Goal: Task Accomplishment & Management: Use online tool/utility

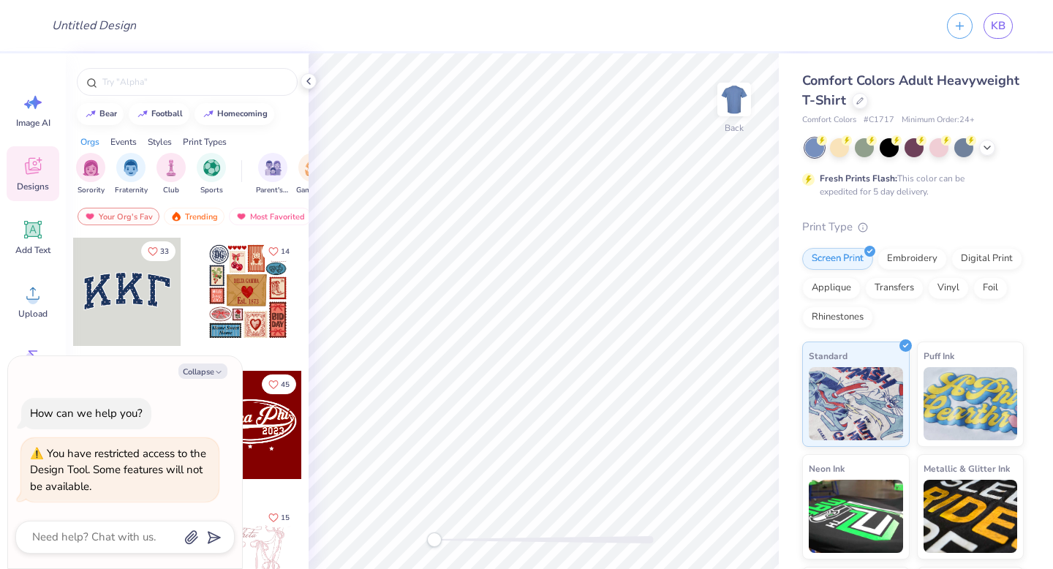
click at [143, 269] on div at bounding box center [127, 292] width 108 height 108
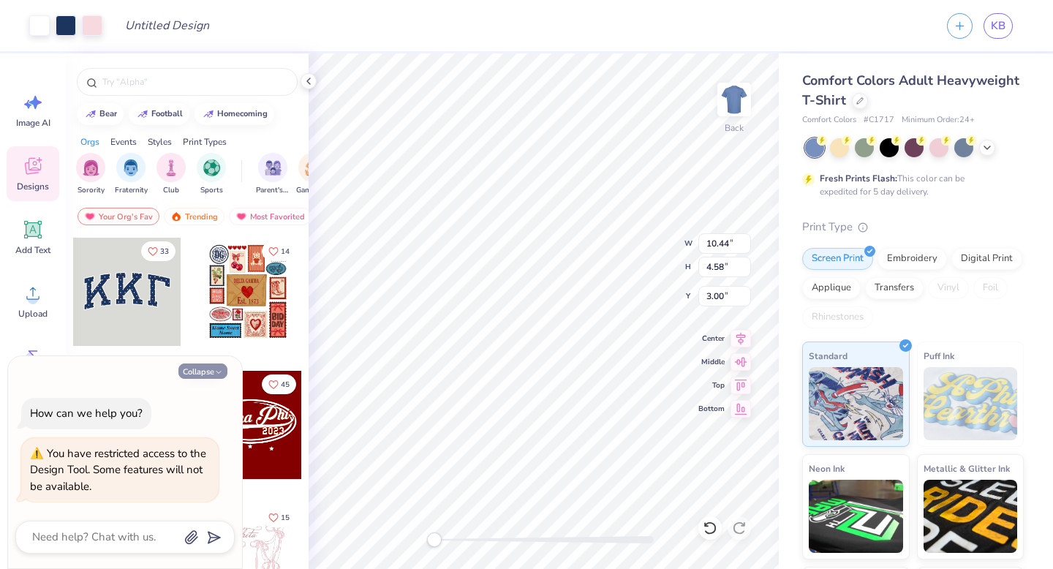
click at [203, 368] on button "Collapse" at bounding box center [202, 370] width 49 height 15
type textarea "x"
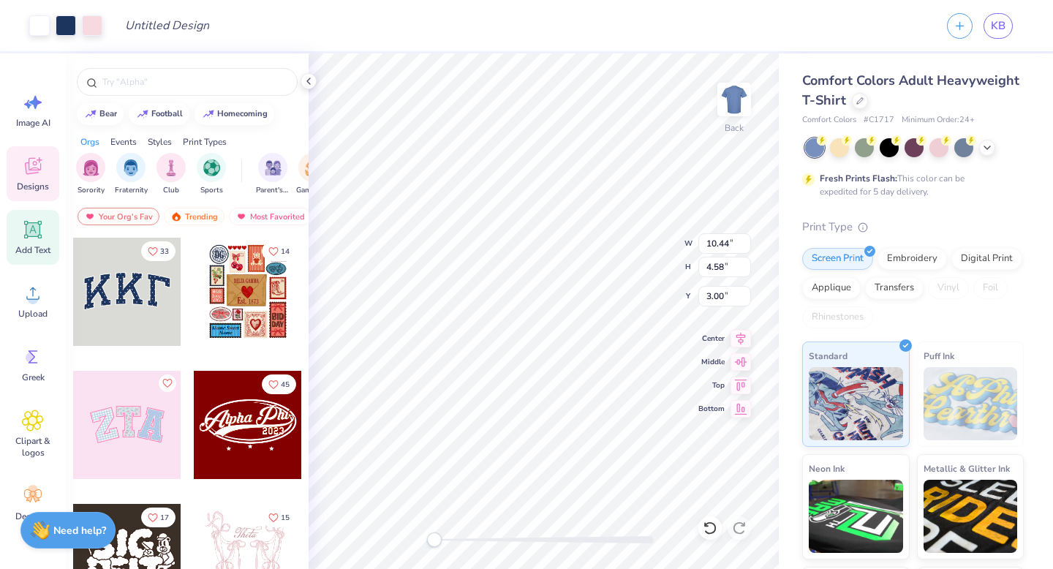
click at [30, 241] on div "Add Text" at bounding box center [33, 237] width 53 height 55
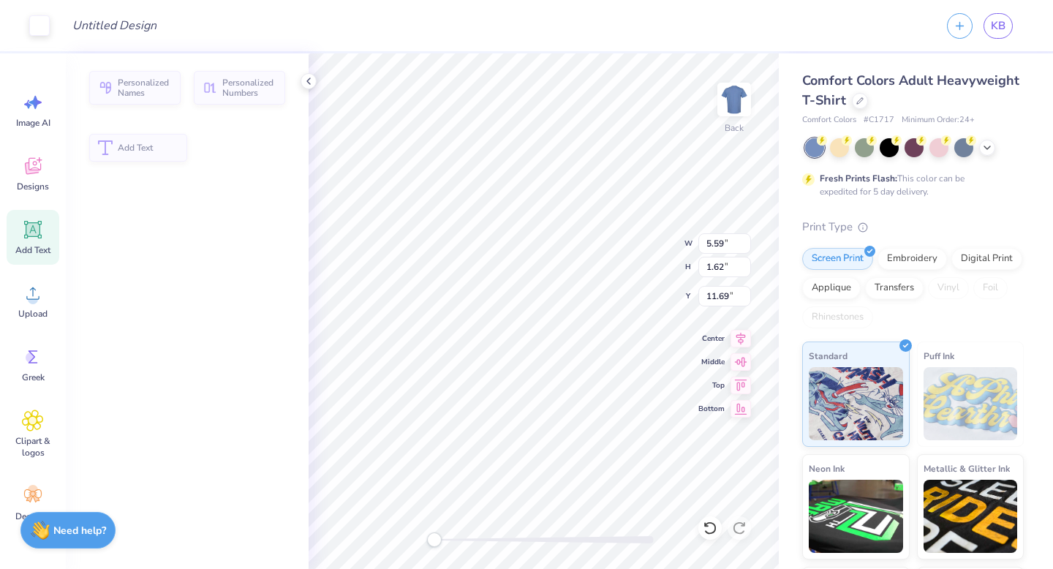
type input "5.59"
type input "1.62"
type input "11.69"
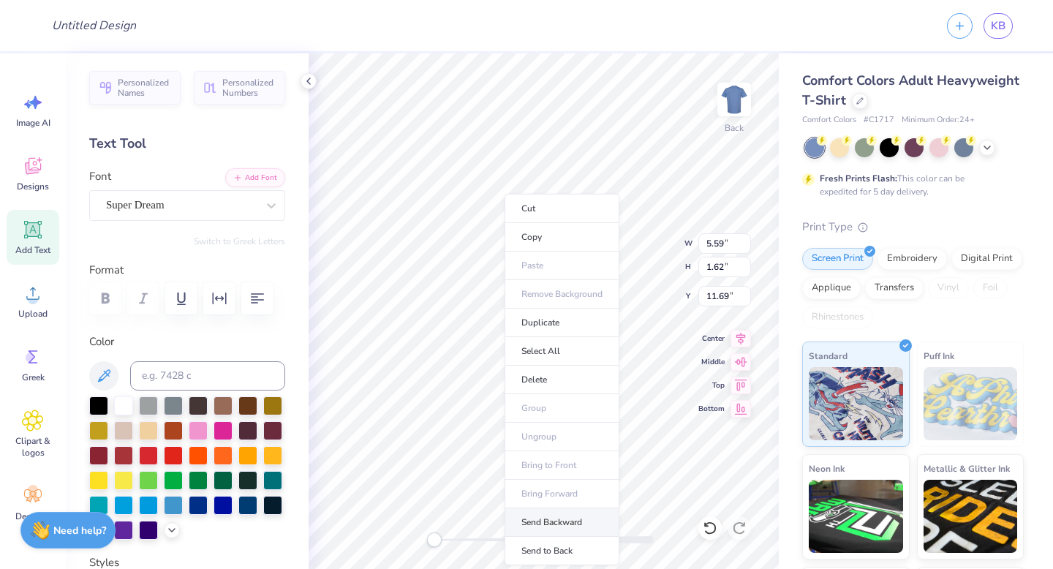
click at [572, 523] on li "Send Backward" at bounding box center [561, 522] width 115 height 29
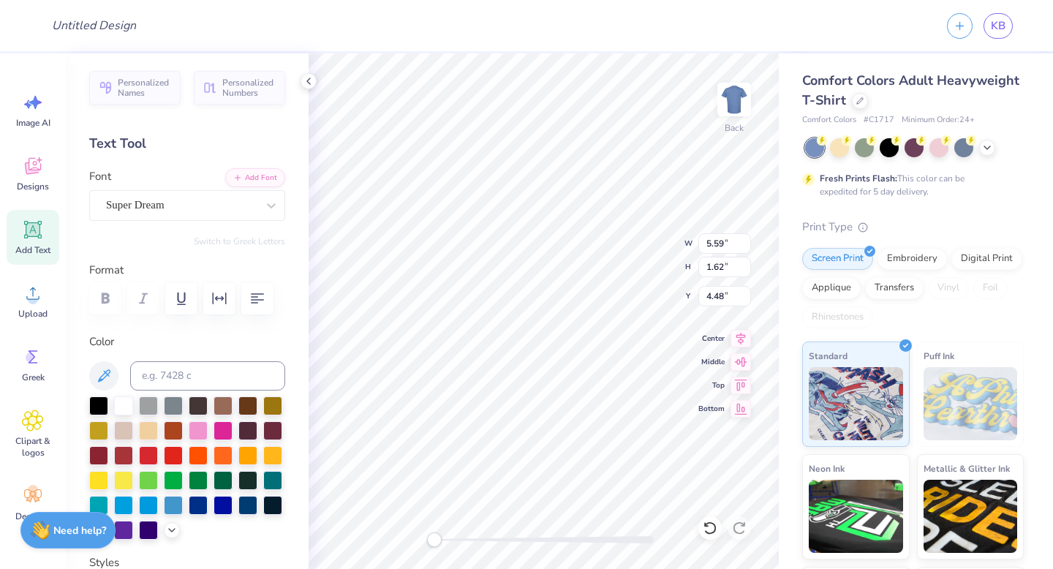
type input "4.48"
type input "10.44"
type input "4.58"
type input "3.00"
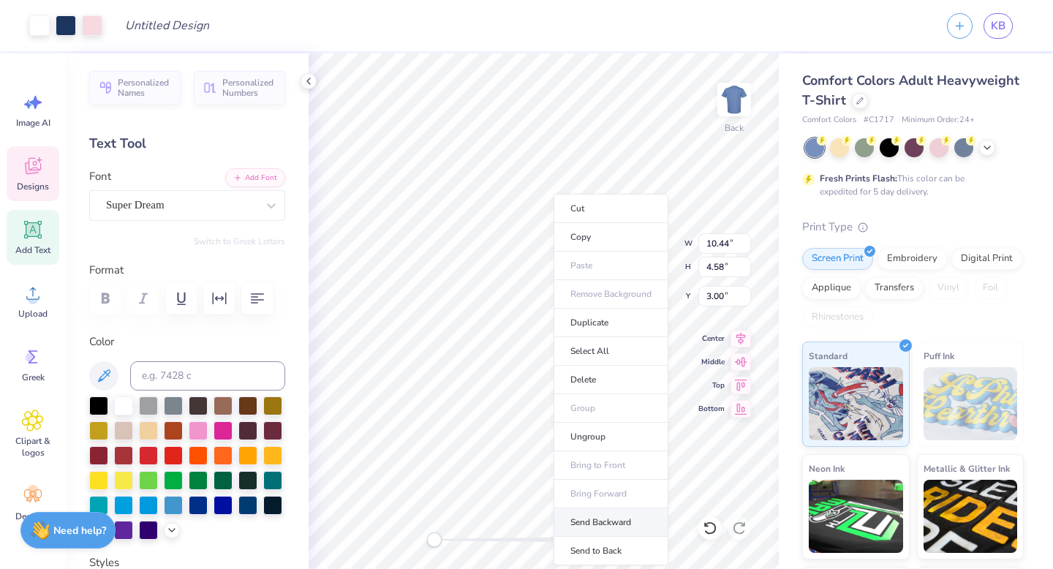
click at [597, 518] on li "Send Backward" at bounding box center [610, 522] width 115 height 29
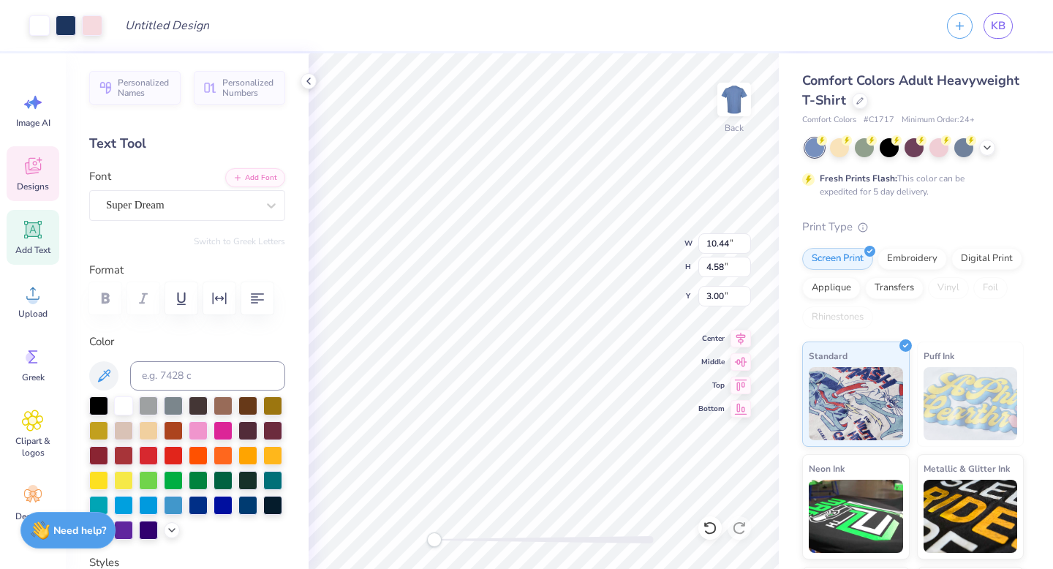
type input "5.59"
type input "1.62"
type input "4.48"
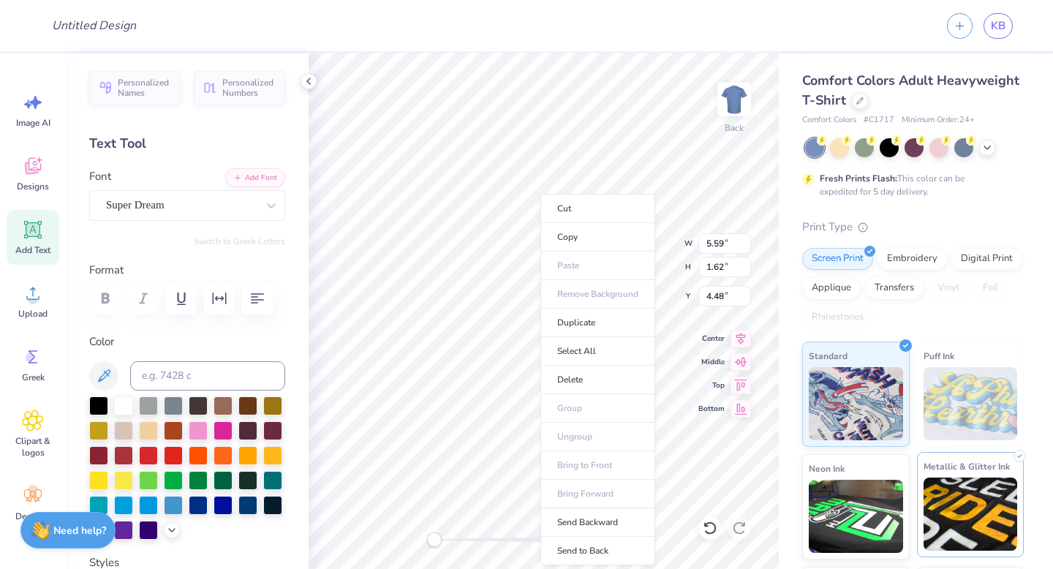
click at [963, 546] on img at bounding box center [970, 513] width 94 height 73
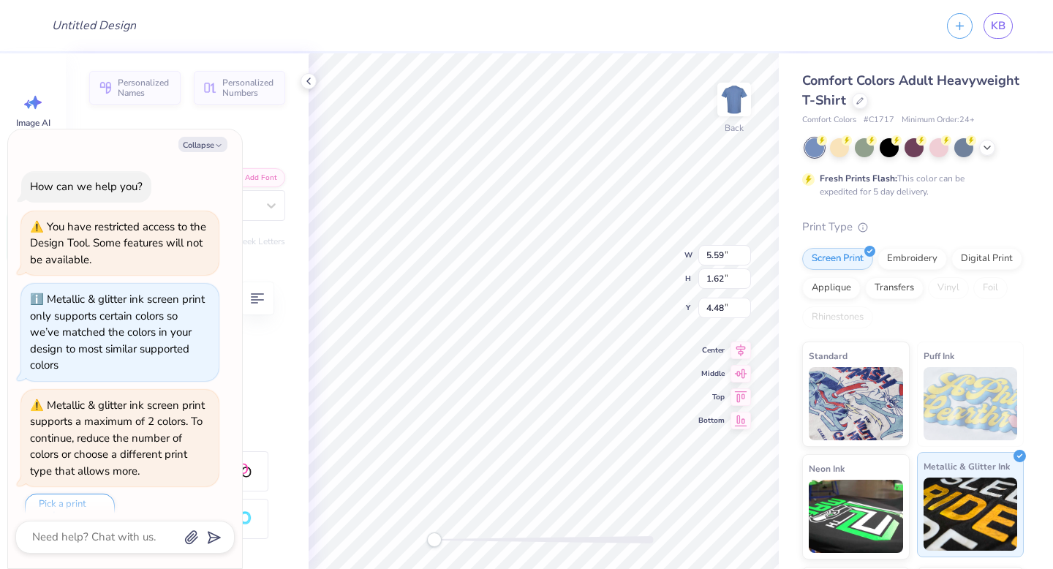
scroll to position [24, 0]
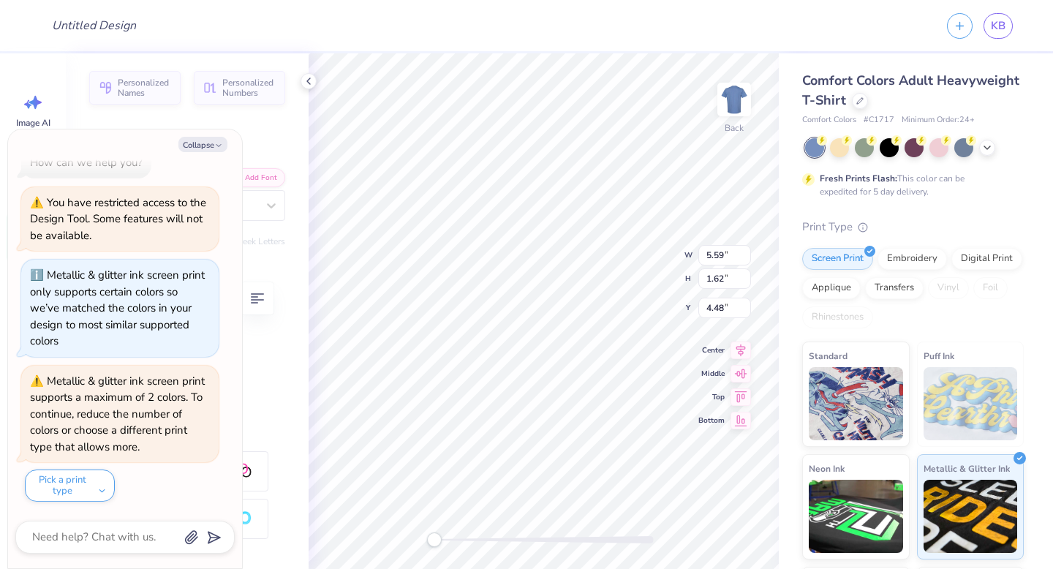
type textarea "x"
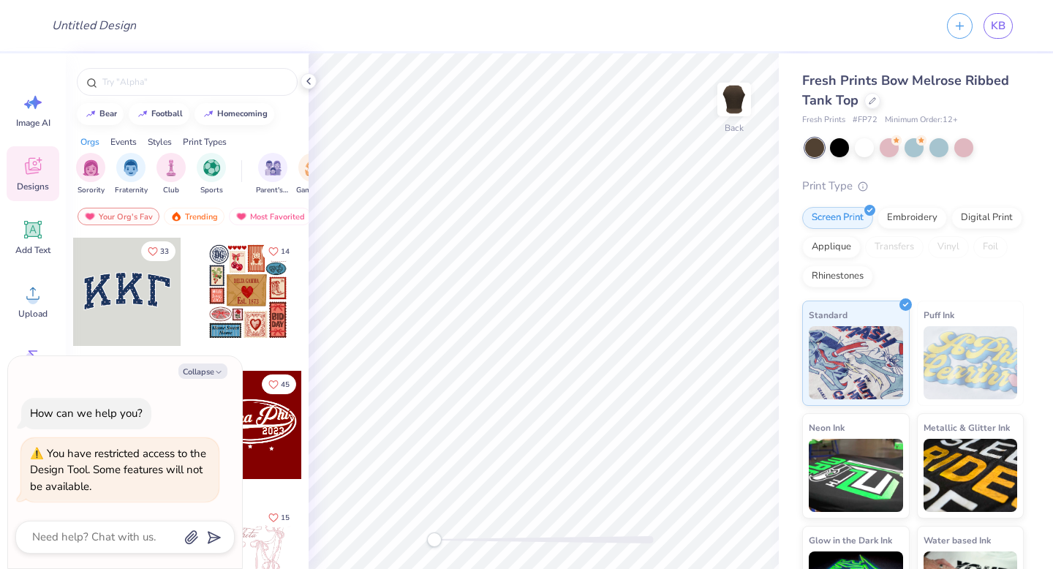
click at [94, 287] on div at bounding box center [127, 292] width 108 height 108
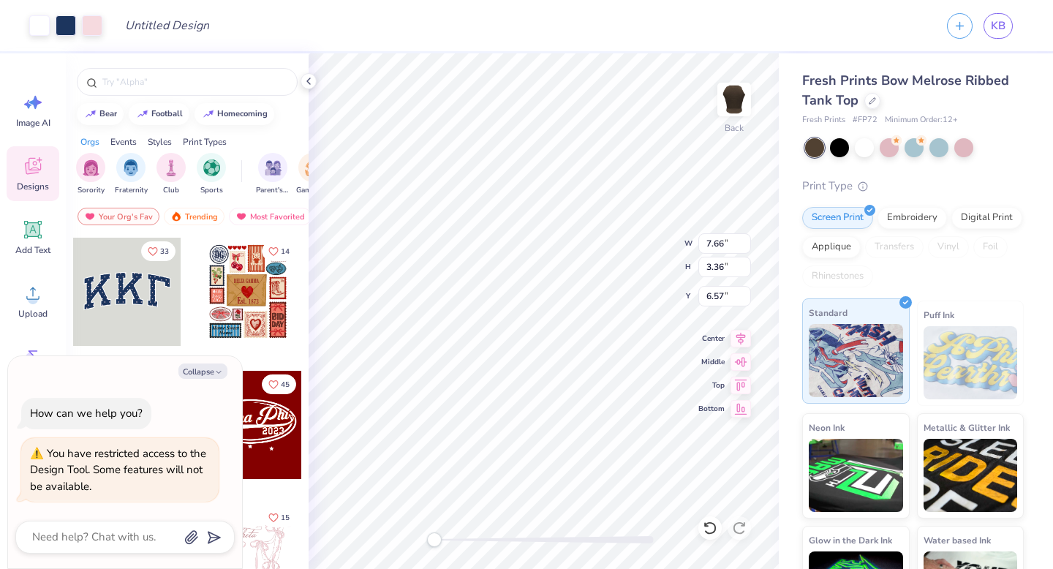
type textarea "x"
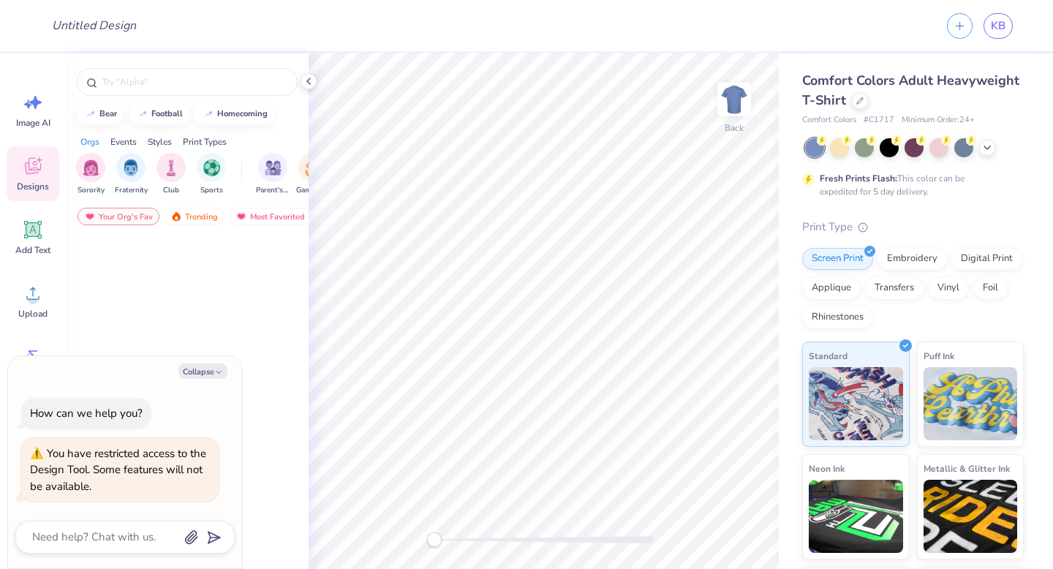
click at [29, 173] on icon at bounding box center [33, 168] width 14 height 12
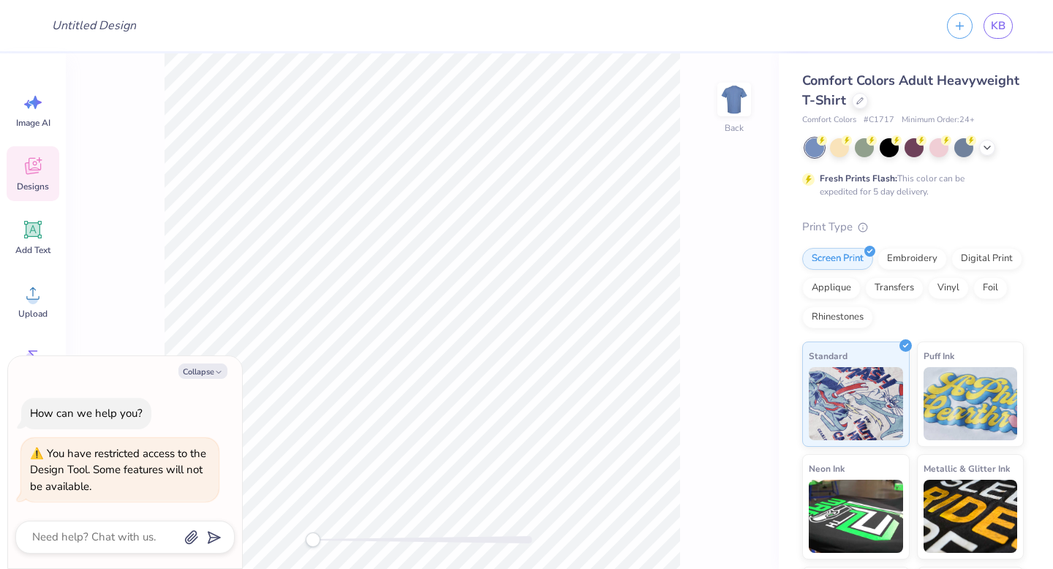
click at [34, 181] on span "Designs" at bounding box center [33, 187] width 32 height 12
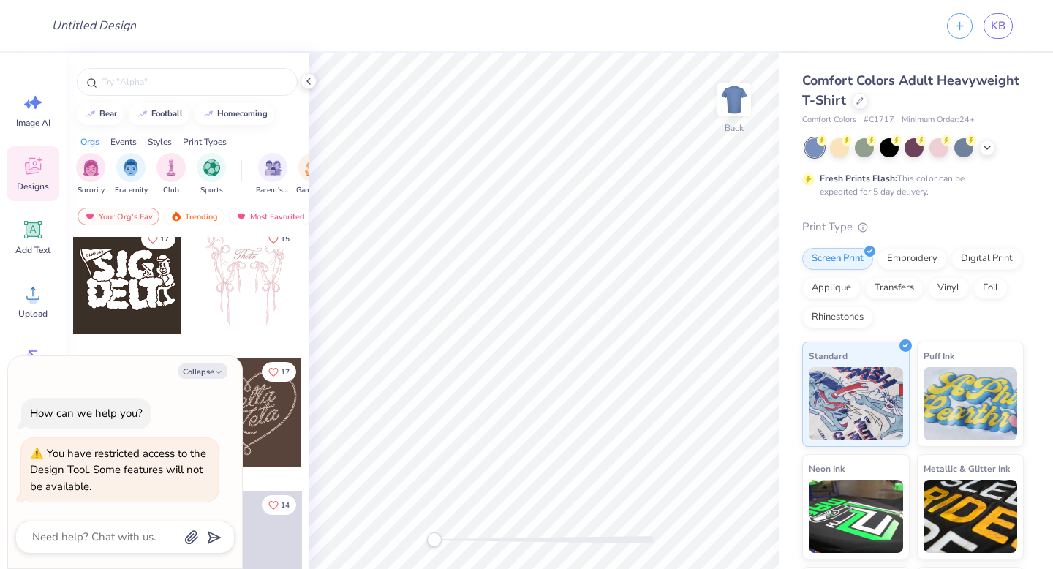
scroll to position [150, 0]
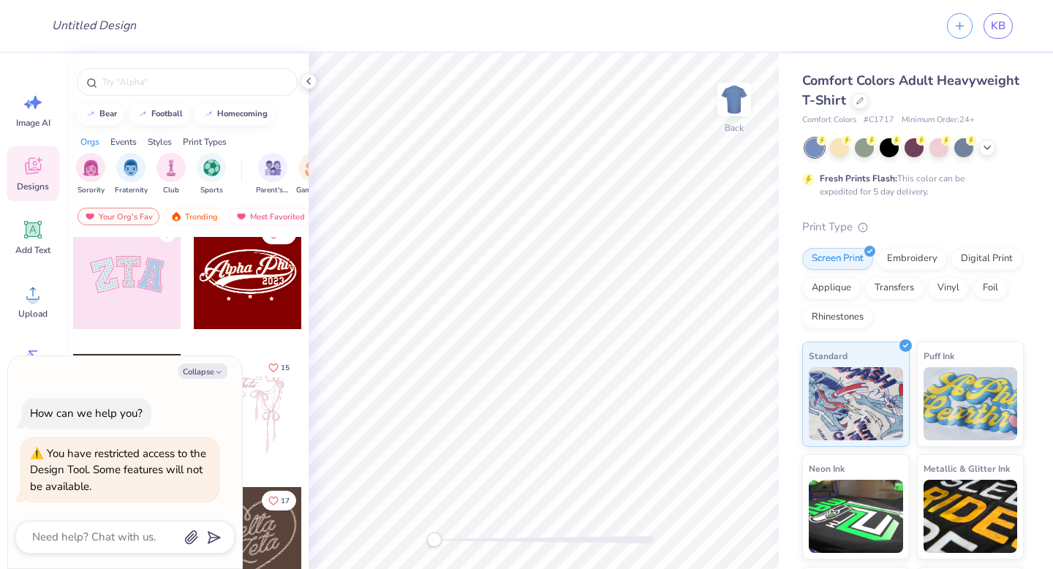
click at [241, 283] on div at bounding box center [248, 275] width 108 height 108
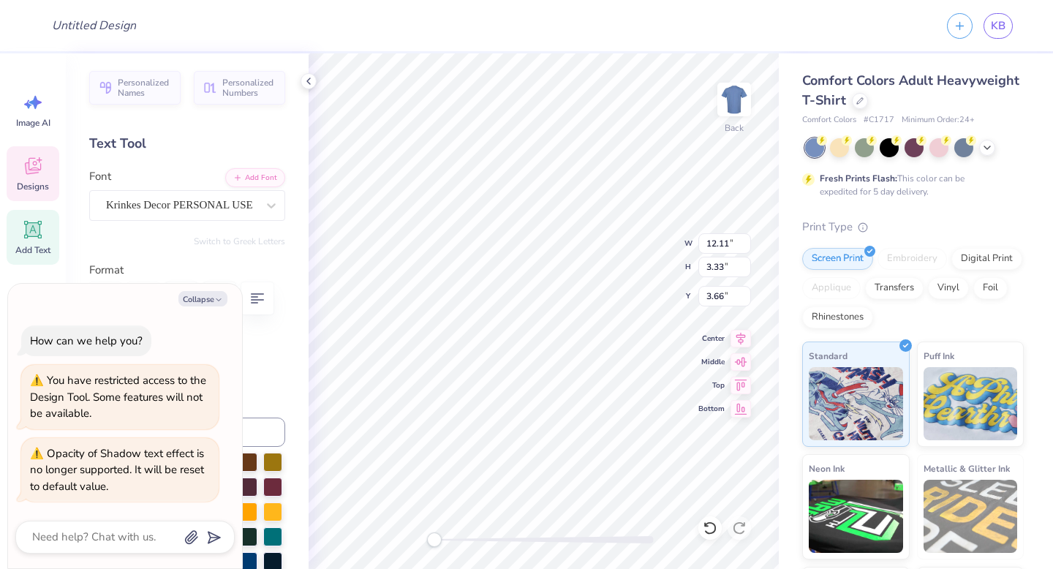
scroll to position [12, 2]
type textarea "x"
type textarea "as Phi0"
type textarea "x"
type textarea "asd Phi0"
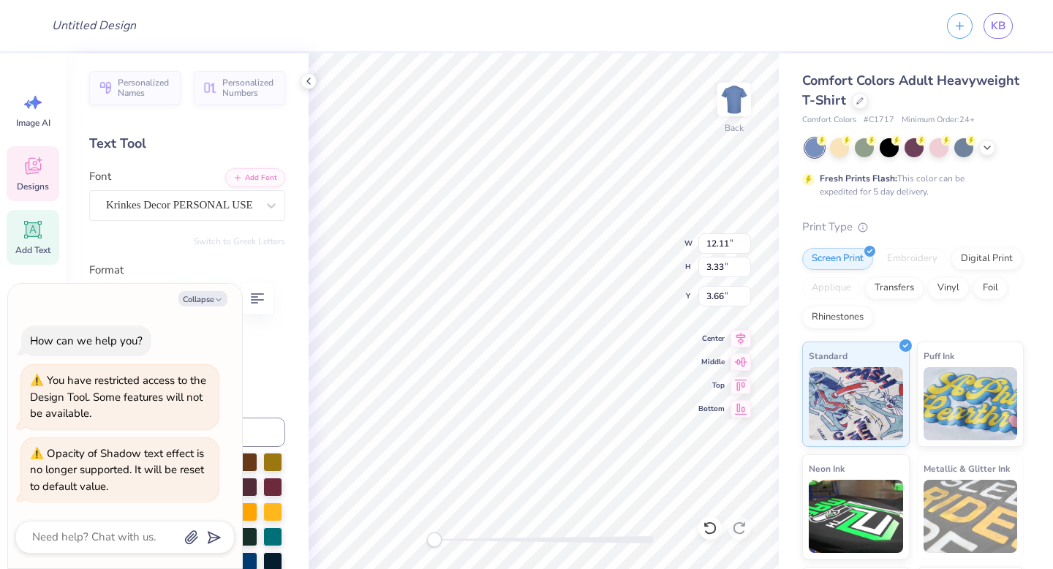
type textarea "x"
type textarea "as Phi0"
type textarea "x"
type textarea "a Phi0"
type textarea "x"
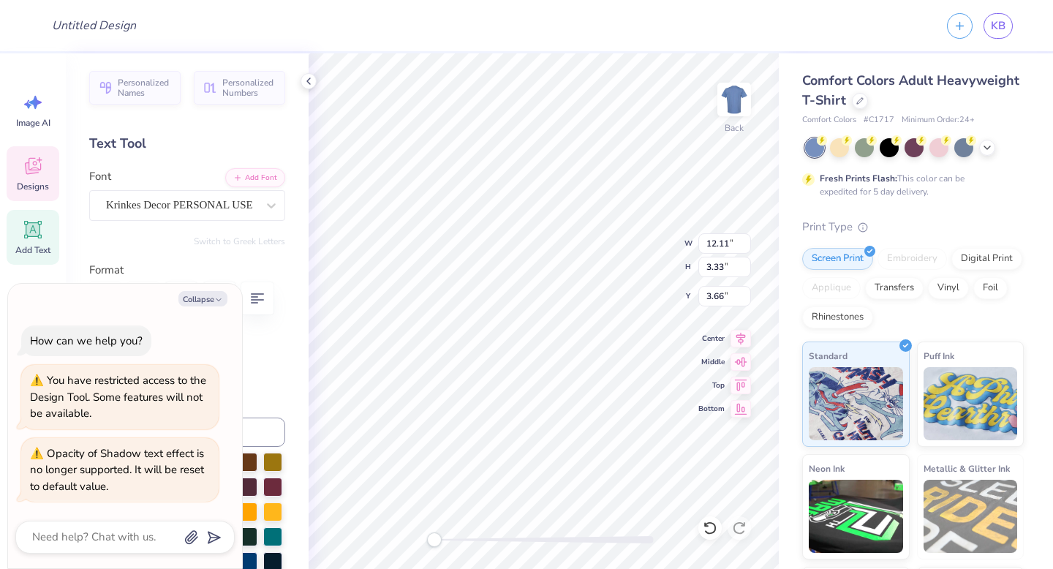
type textarea "Alpha Phi0"
type textarea "x"
type textarea "Alph Phi0"
type textarea "x"
type textarea "Alp Phi0"
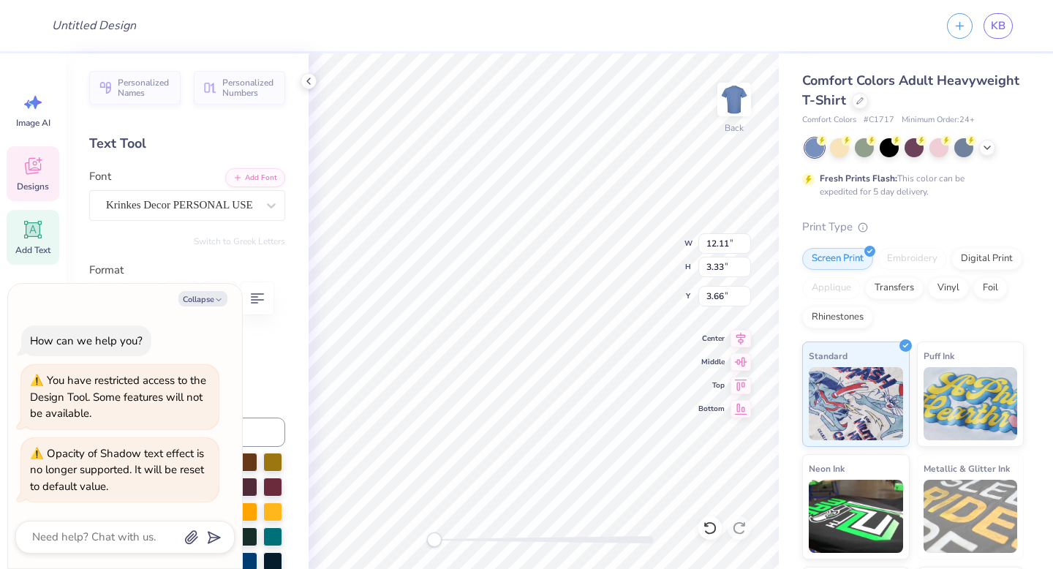
type textarea "x"
type textarea "Al Phi0"
type textarea "x"
type textarea "A Phi0"
type textarea "x"
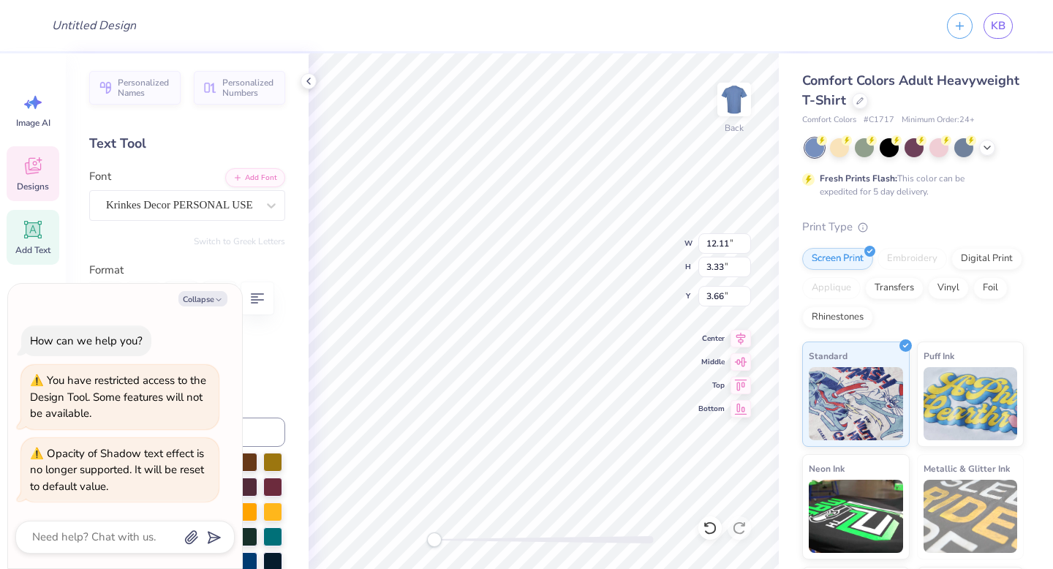
type textarea "Phi0"
type textarea "x"
type textarea "S Phi0"
type textarea "x"
type textarea "Si Phi0"
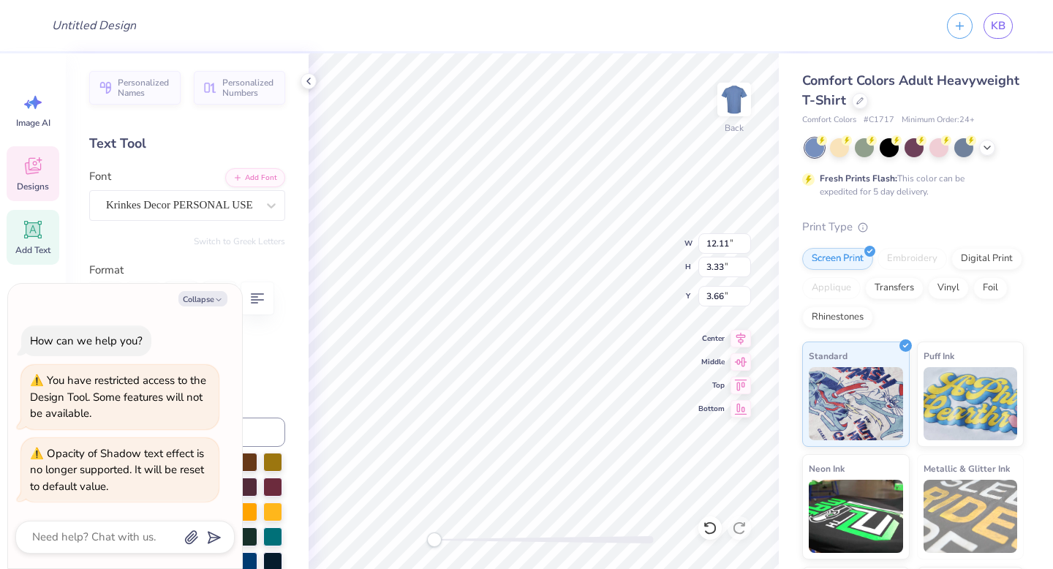
type textarea "x"
type textarea "Sig Phi0"
type textarea "x"
type textarea "Sigm Phi0"
type textarea "x"
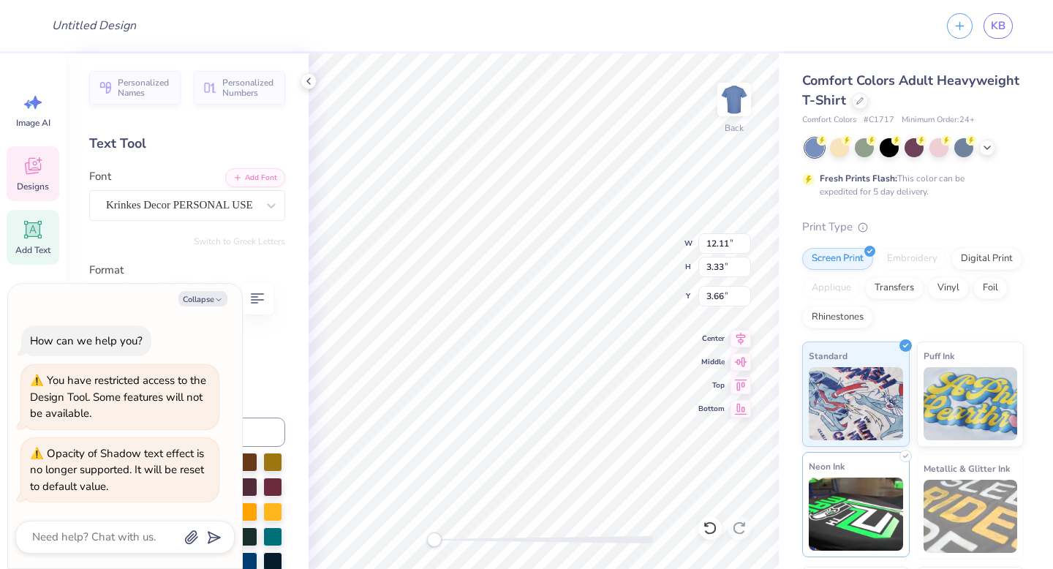
type textarea "Sigm Phi0"
